Goal: Task Accomplishment & Management: Use online tool/utility

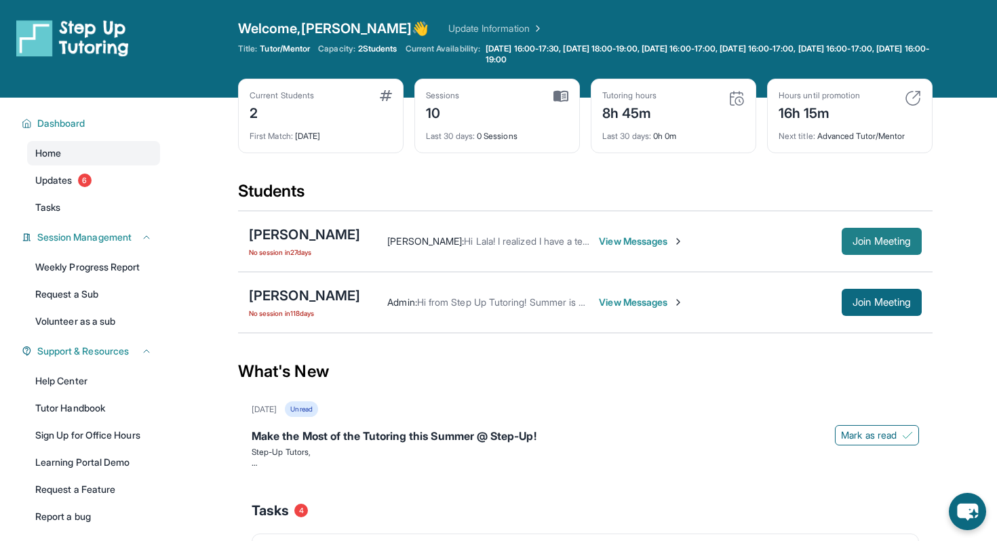
click at [874, 245] on span "Join Meeting" at bounding box center [881, 241] width 58 height 8
click at [881, 242] on span "Join Meeting" at bounding box center [881, 241] width 58 height 8
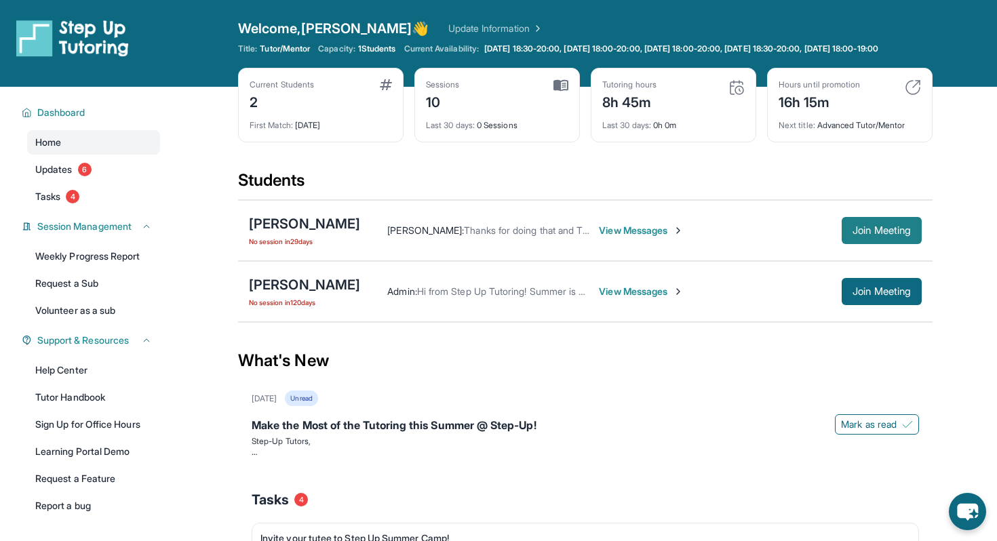
click at [881, 235] on span "Join Meeting" at bounding box center [881, 230] width 58 height 8
click at [867, 235] on span "Join Meeting" at bounding box center [881, 230] width 58 height 8
click at [278, 233] on div "Lawrence Lazo" at bounding box center [304, 223] width 111 height 19
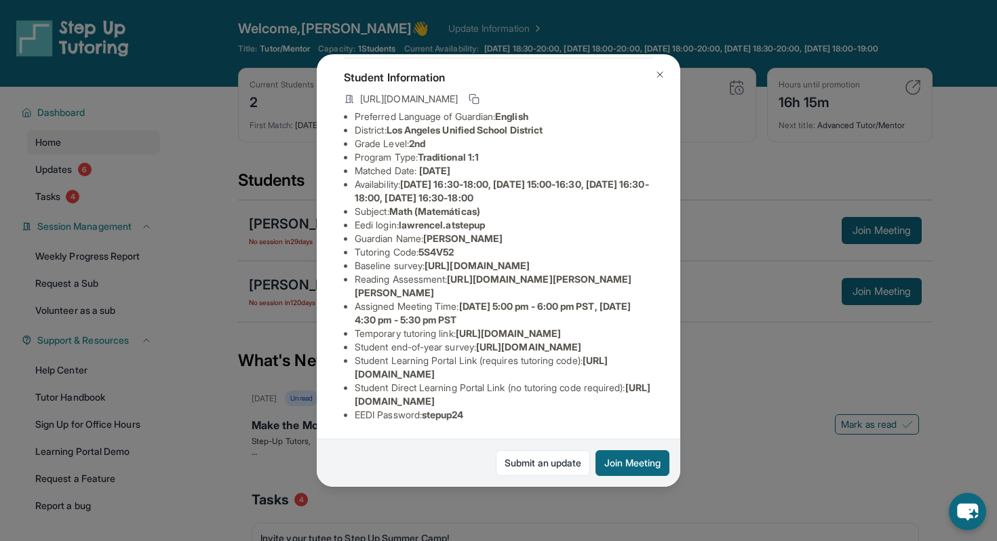
scroll to position [191, 474]
drag, startPoint x: 353, startPoint y: 159, endPoint x: 656, endPoint y: 190, distance: 305.2
click at [656, 190] on div "Lawrence Lazo Guardian: Leocila Nonog Student Information https://student-porta…" at bounding box center [498, 270] width 363 height 432
copy span "https://airtable.com/apprlfn8WjpjBUn2G/shrK0QR6AaNyG5psY?prefill_Type%20of%20Fo…"
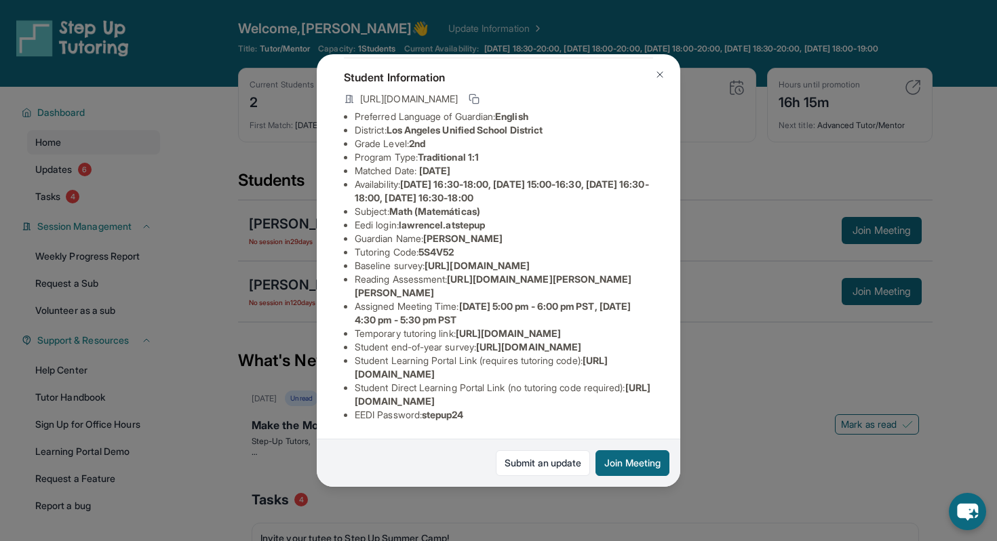
click at [657, 78] on img at bounding box center [659, 74] width 11 height 11
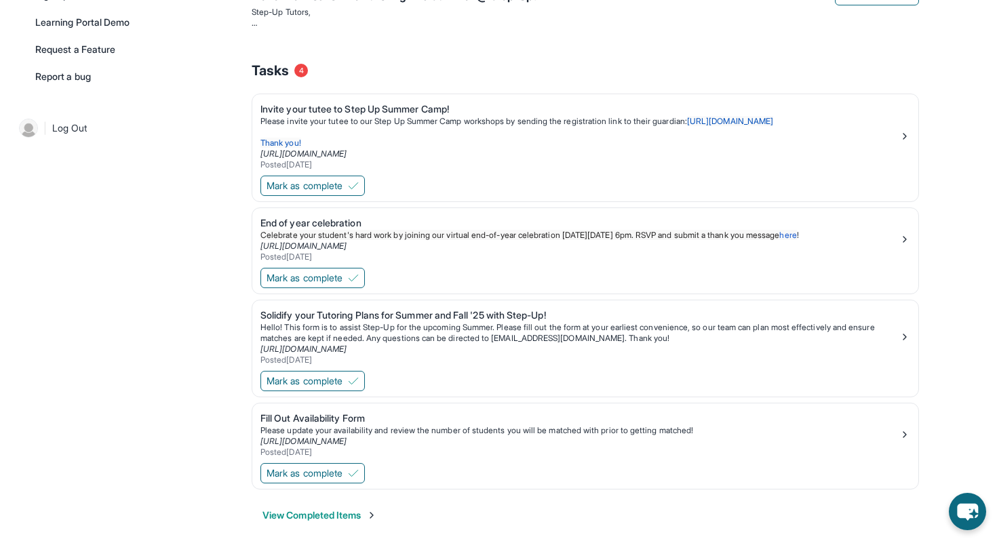
scroll to position [454, 0]
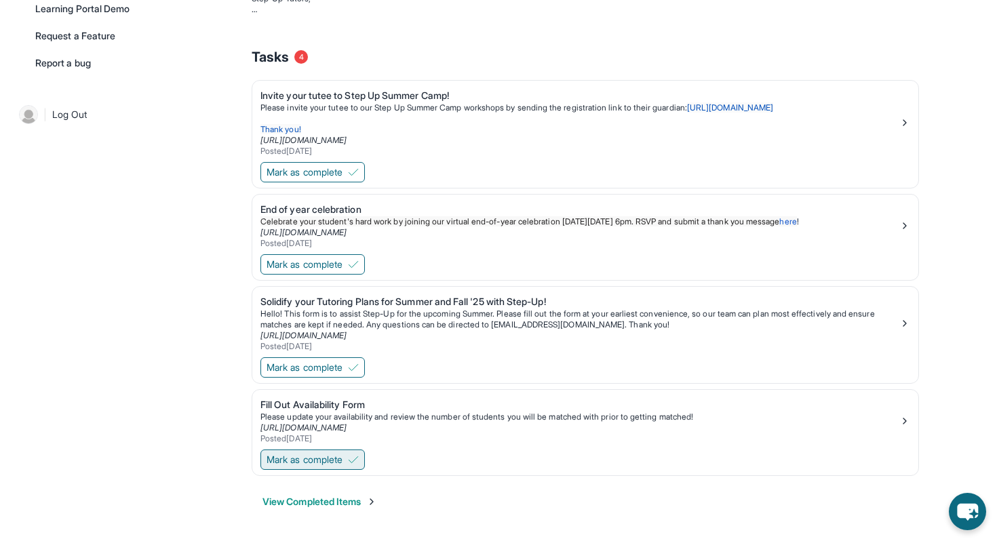
click at [311, 459] on span "Mark as complete" at bounding box center [304, 460] width 76 height 14
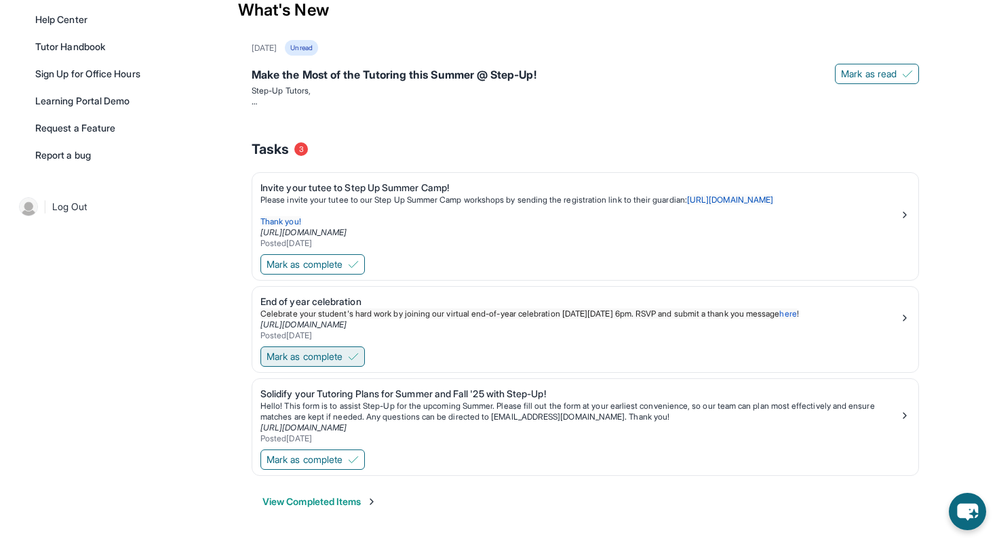
click at [323, 357] on span "Mark as complete" at bounding box center [304, 357] width 76 height 14
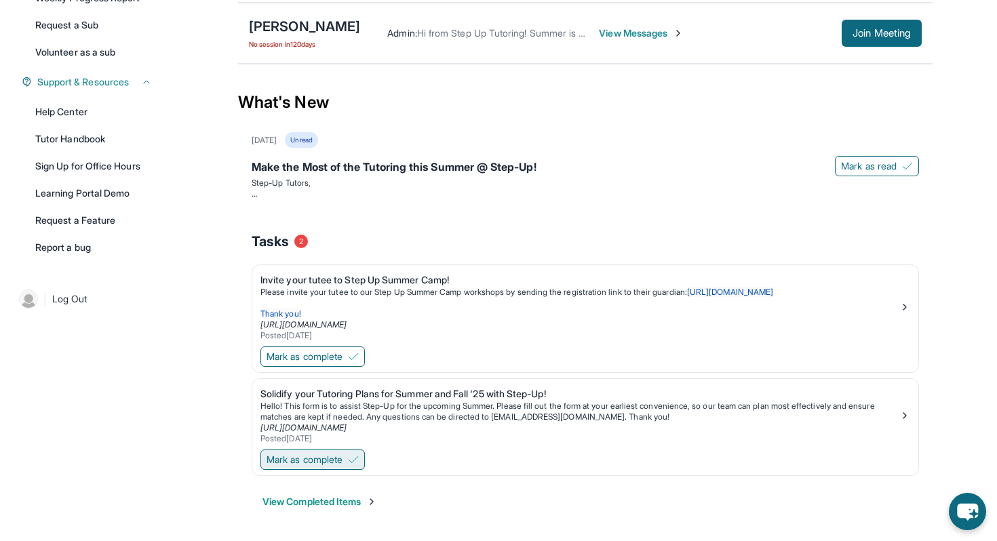
scroll to position [269, 0]
click at [308, 358] on span "Mark as complete" at bounding box center [304, 357] width 76 height 14
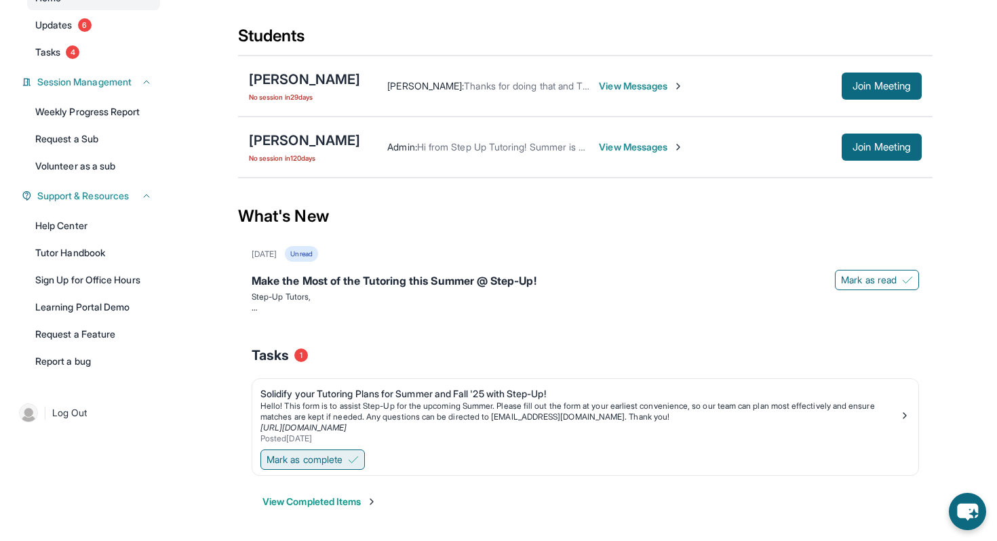
scroll to position [155, 0]
click at [309, 453] on span "Mark as complete" at bounding box center [304, 460] width 76 height 14
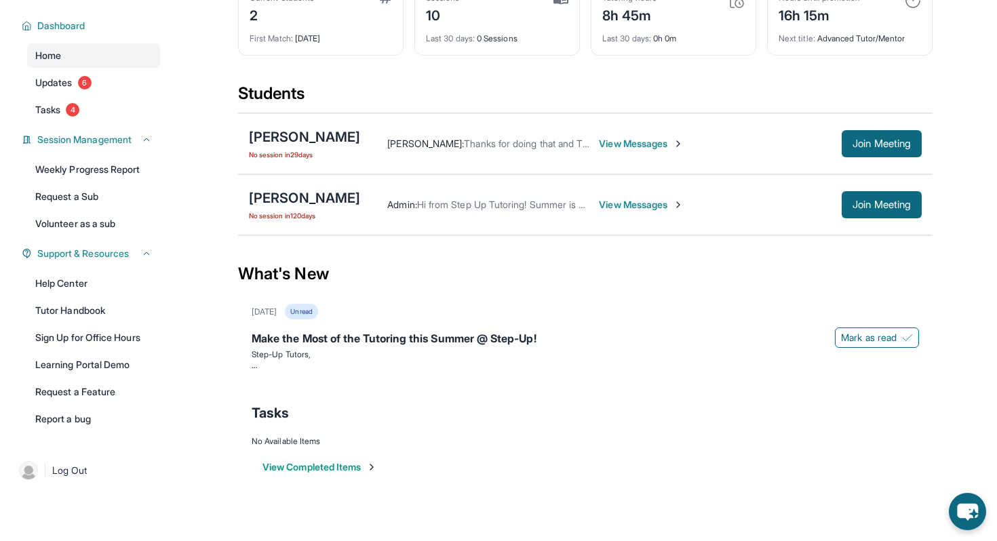
scroll to position [98, 0]
click at [47, 80] on span "Updates" at bounding box center [53, 83] width 37 height 14
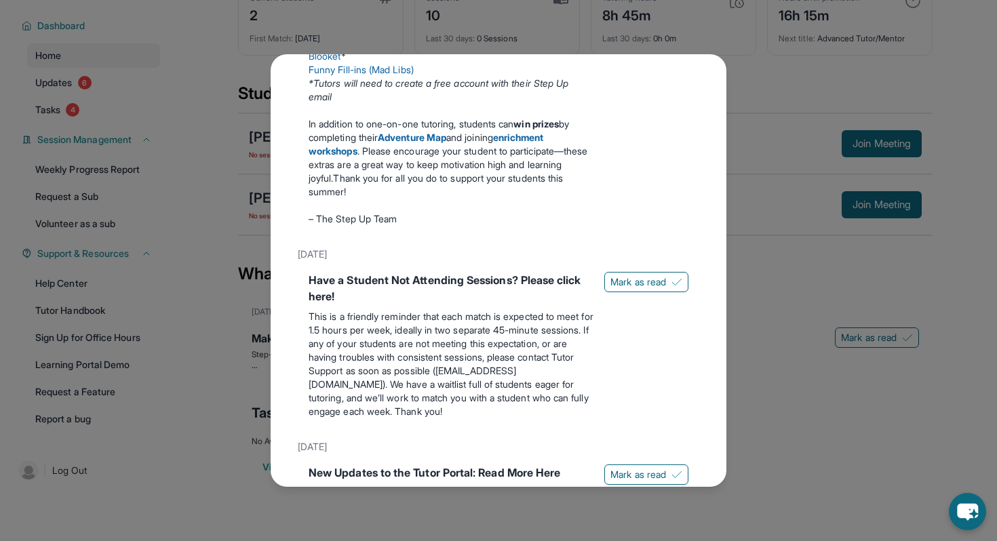
scroll to position [0, 0]
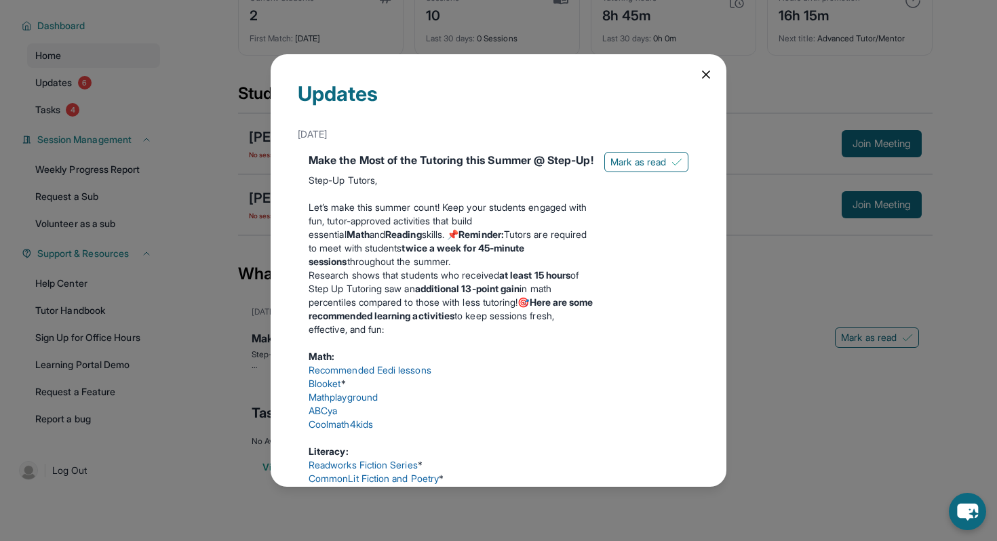
click at [699, 77] on icon at bounding box center [706, 75] width 14 height 14
